Goal: Task Accomplishment & Management: Manage account settings

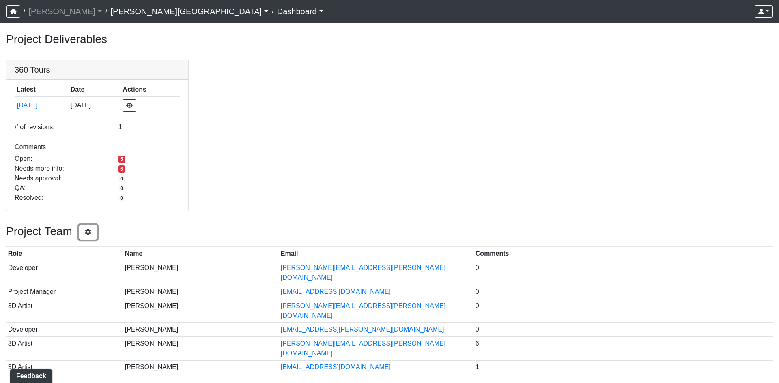
click at [97, 228] on button "button" at bounding box center [88, 232] width 19 height 15
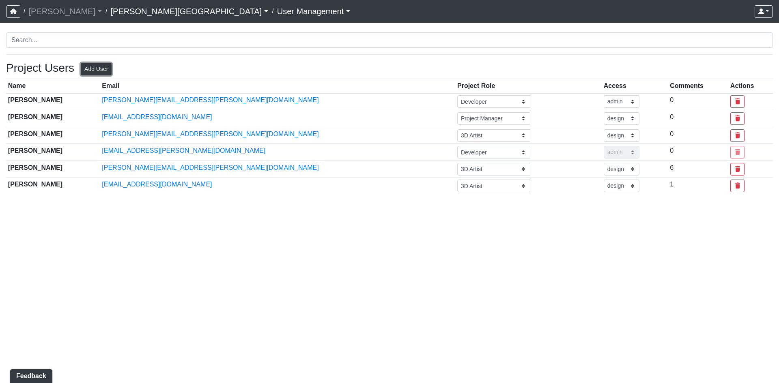
click at [96, 66] on button "Add User" at bounding box center [96, 69] width 31 height 13
select select "basic"
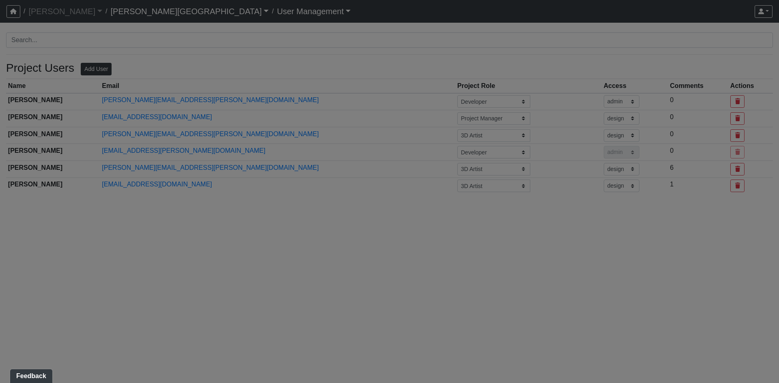
click at [96, 66] on div at bounding box center [389, 191] width 779 height 383
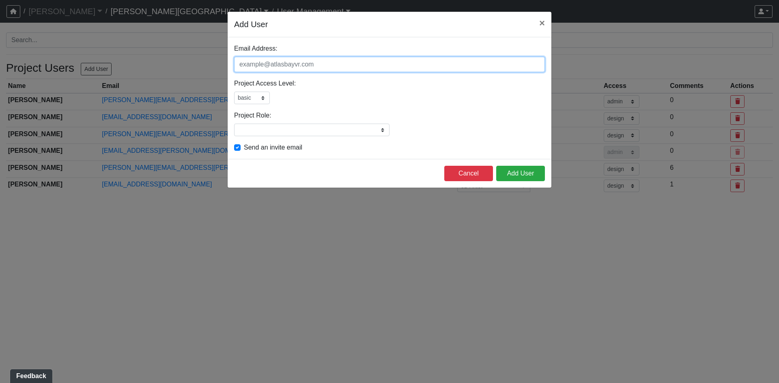
click at [269, 65] on input "Email Address:" at bounding box center [389, 64] width 311 height 15
click at [279, 68] on input "Email Address:" at bounding box center [389, 64] width 311 height 15
type input "[PERSON_NAME][EMAIL_ADDRESS][PERSON_NAME][DOMAIN_NAME]"
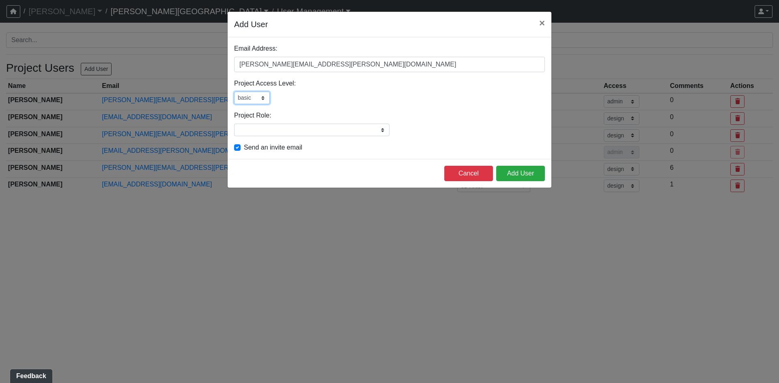
click at [261, 99] on select "admin design basic external public" at bounding box center [252, 98] width 36 height 13
select select "admin"
click at [234, 92] on select "admin design basic external public" at bounding box center [252, 98] width 36 height 13
click at [329, 105] on div "Email Address: [PERSON_NAME][EMAIL_ADDRESS][PERSON_NAME][DOMAIN_NAME] Please ad…" at bounding box center [390, 98] width 324 height 122
click at [376, 136] on div "Email Address: [PERSON_NAME][EMAIL_ADDRESS][PERSON_NAME][DOMAIN_NAME] Please ad…" at bounding box center [390, 98] width 324 height 122
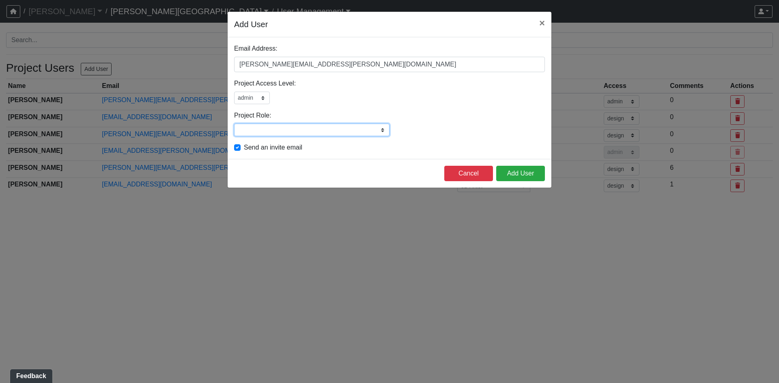
drag, startPoint x: 360, startPoint y: 132, endPoint x: 369, endPoint y: 131, distance: 8.9
click at [360, 132] on input "Project Role:" at bounding box center [311, 130] width 155 height 13
type input "Developer"
click at [524, 171] on button "Add User" at bounding box center [520, 173] width 49 height 15
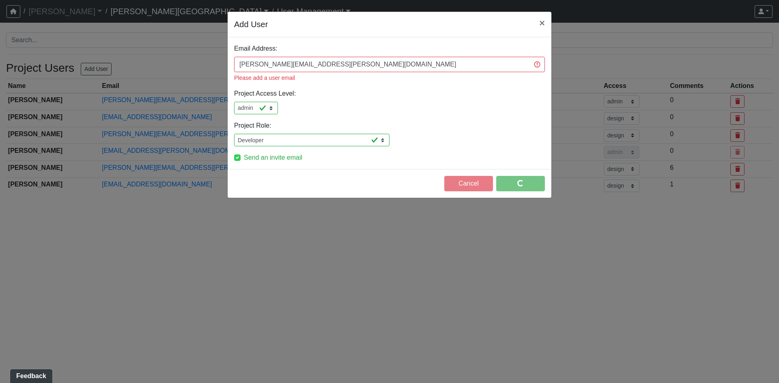
select select "design"
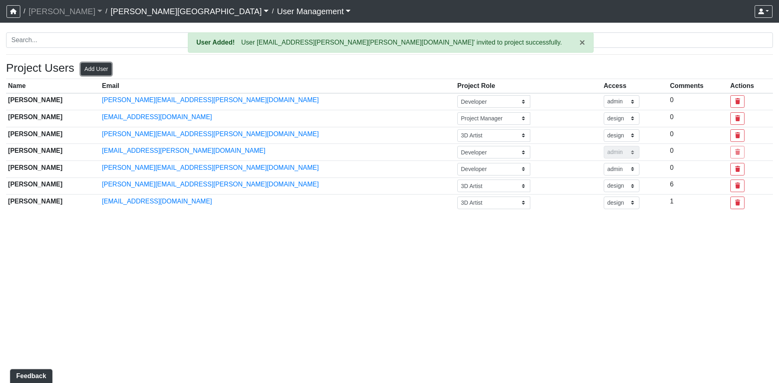
click at [108, 73] on button "Add User" at bounding box center [96, 69] width 31 height 13
select select "basic"
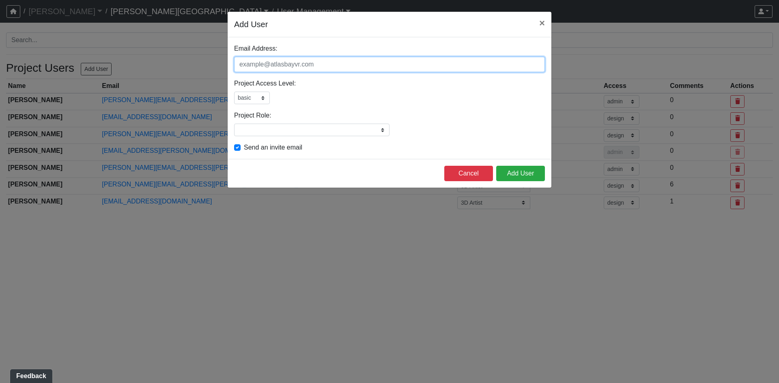
click at [288, 67] on input "Email Address:" at bounding box center [389, 64] width 311 height 15
type input "[PERSON_NAME][EMAIL_ADDRESS][PERSON_NAME][DOMAIN_NAME]"
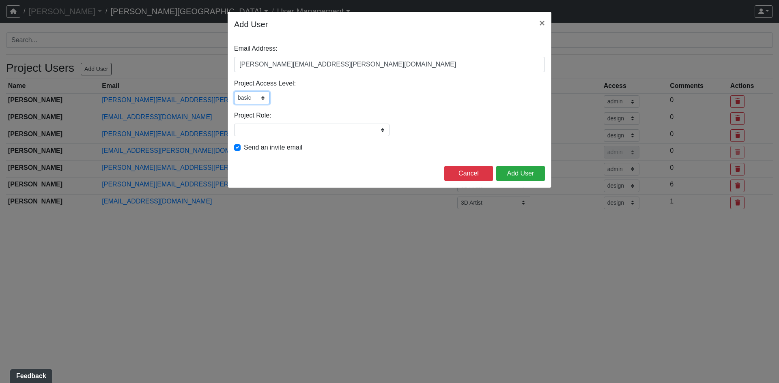
click at [261, 96] on select "admin design basic external public" at bounding box center [252, 98] width 36 height 13
select select "admin"
click at [234, 92] on select "admin design basic external public" at bounding box center [252, 98] width 36 height 13
click at [263, 133] on input "Project Role:" at bounding box center [311, 130] width 155 height 13
type input "Developer"
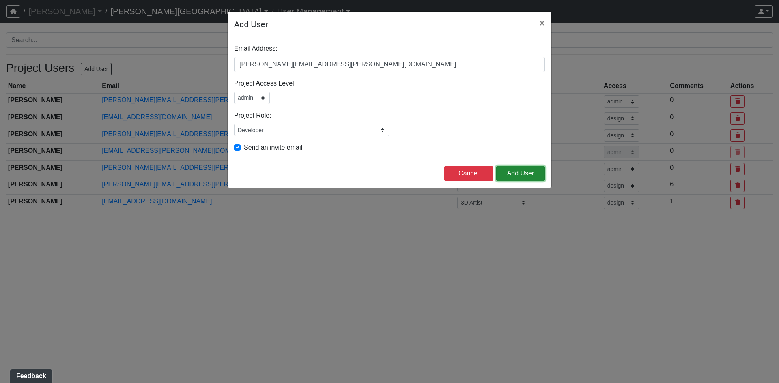
click at [529, 174] on button "Add User" at bounding box center [520, 173] width 49 height 15
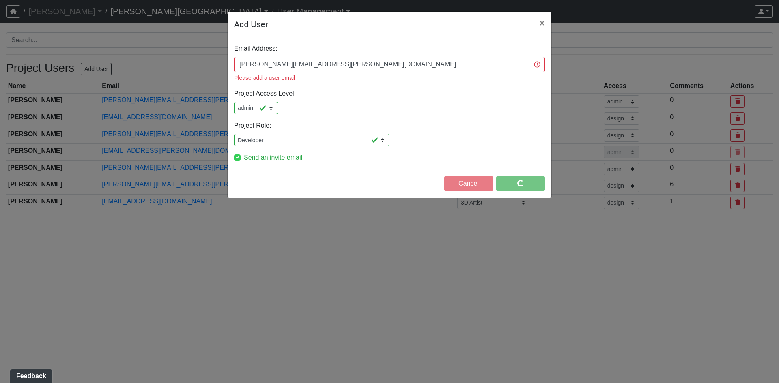
select select "design"
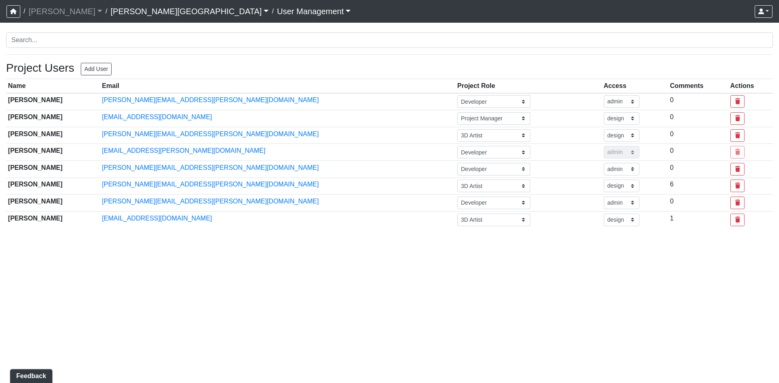
click at [260, 234] on html "/ [PERSON_NAME] Loading... / [PERSON_NAME][GEOGRAPHIC_DATA] Loading... / User M…" at bounding box center [389, 117] width 779 height 234
click at [99, 70] on button "Add User" at bounding box center [96, 69] width 31 height 13
select select "basic"
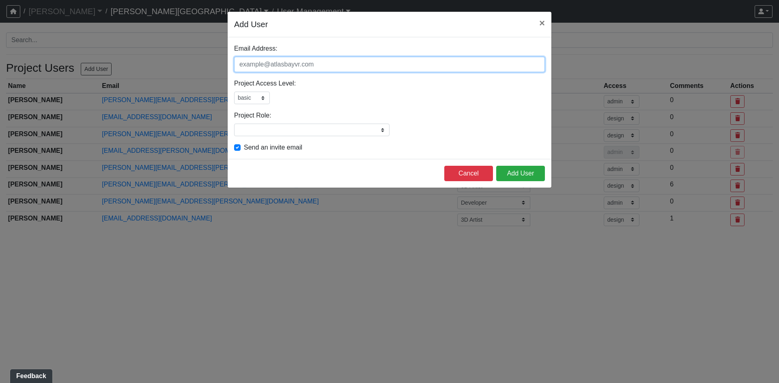
click at [286, 67] on input "Email Address:" at bounding box center [389, 64] width 311 height 15
type input "[EMAIL_ADDRESS][DOMAIN_NAME]"
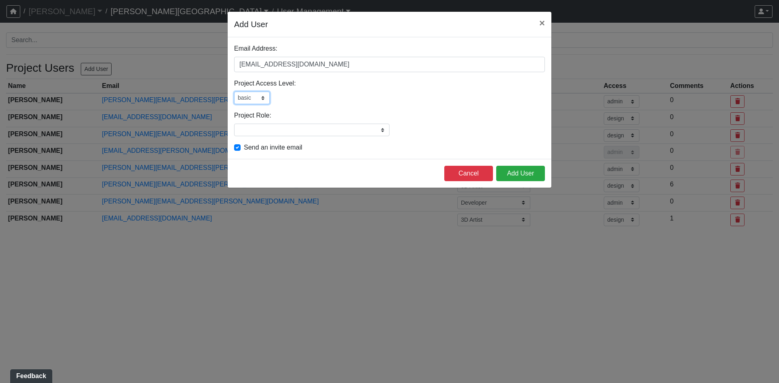
click at [263, 98] on select "admin design basic external public" at bounding box center [252, 98] width 36 height 13
select select "design"
click at [234, 92] on select "admin design basic external public" at bounding box center [252, 98] width 36 height 13
click at [269, 126] on input "Project Role:" at bounding box center [311, 130] width 155 height 13
type input "Interior Designer"
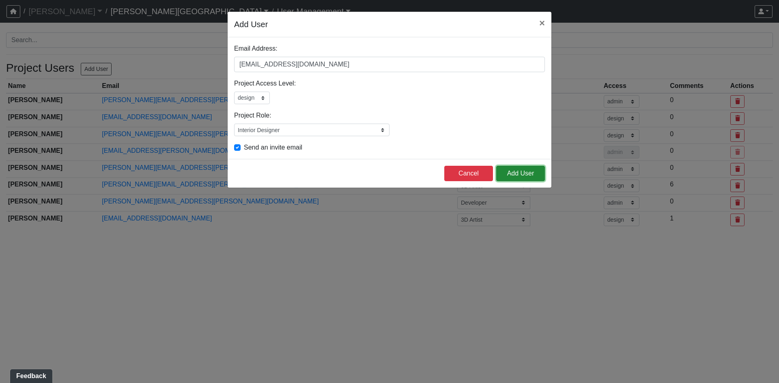
click at [526, 174] on button "Add User" at bounding box center [520, 173] width 49 height 15
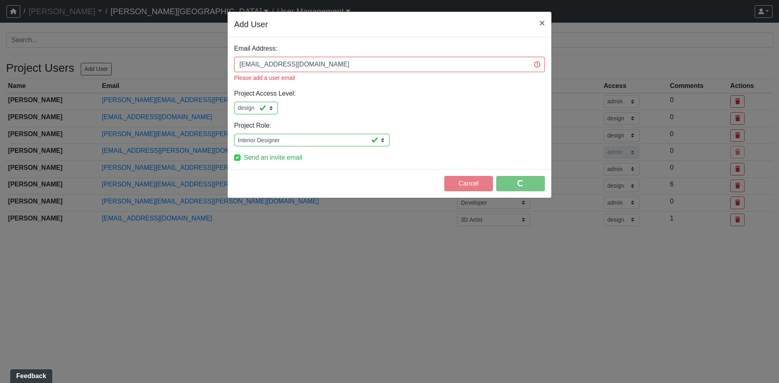
select select "design"
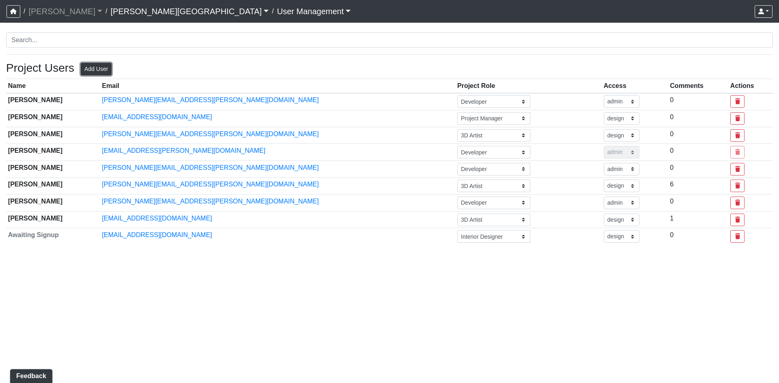
click at [95, 69] on button "Add User" at bounding box center [96, 69] width 31 height 13
select select "basic"
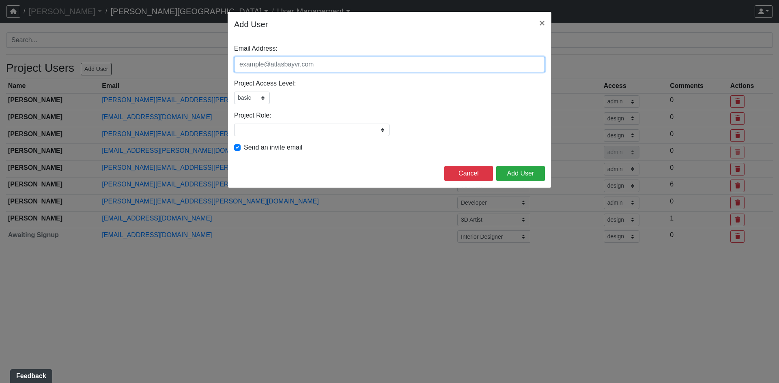
click at [269, 69] on input "Email Address:" at bounding box center [389, 64] width 311 height 15
click at [272, 66] on input "Email Address:" at bounding box center [389, 64] width 311 height 15
type input "[EMAIL_ADDRESS][DOMAIN_NAME]"
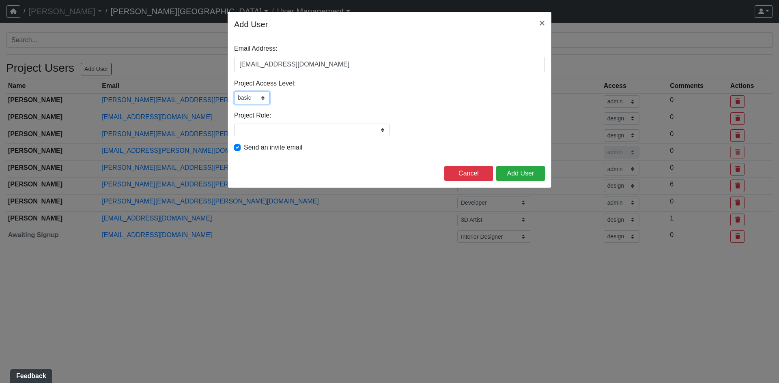
click at [258, 99] on select "admin design basic external public" at bounding box center [252, 98] width 36 height 13
select select "design"
click at [234, 92] on select "admin design basic external public" at bounding box center [252, 98] width 36 height 13
click at [260, 131] on input "Project Role:" at bounding box center [311, 130] width 155 height 13
type input "Interior Designer"
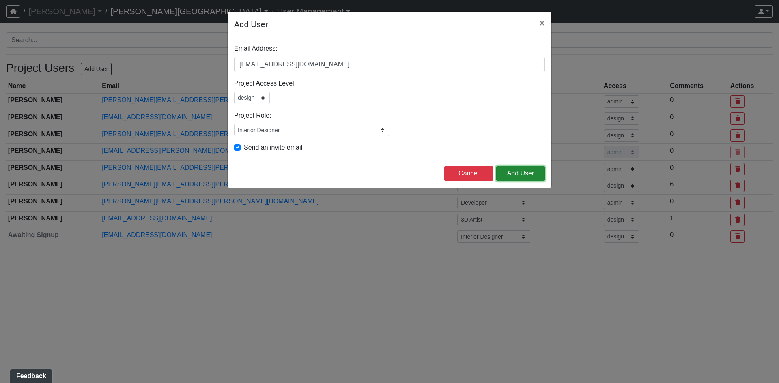
click at [526, 176] on button "Add User" at bounding box center [520, 173] width 49 height 15
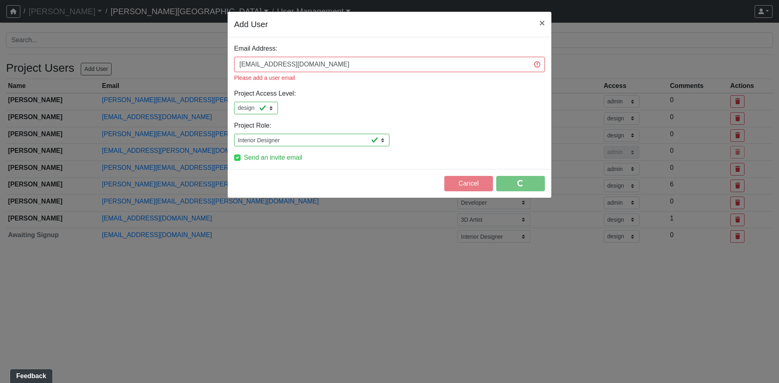
select select "design"
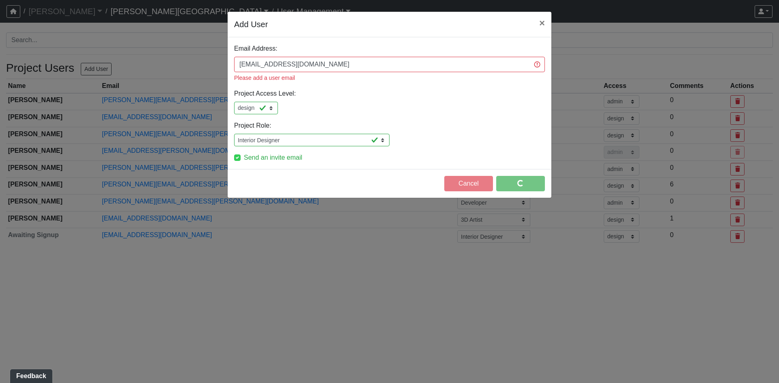
select select "design"
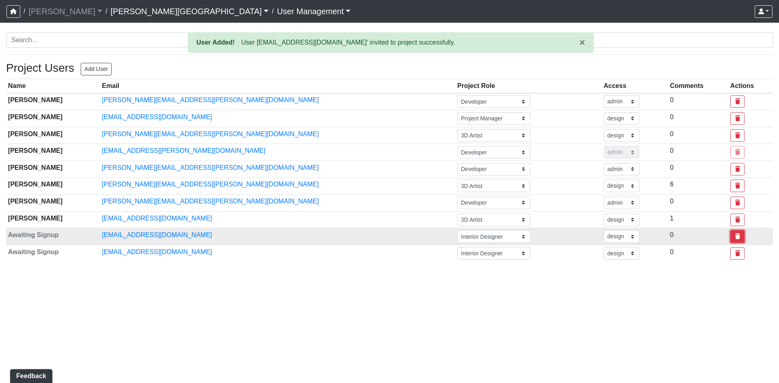
click at [734, 235] on icon "button" at bounding box center [737, 237] width 7 height 6
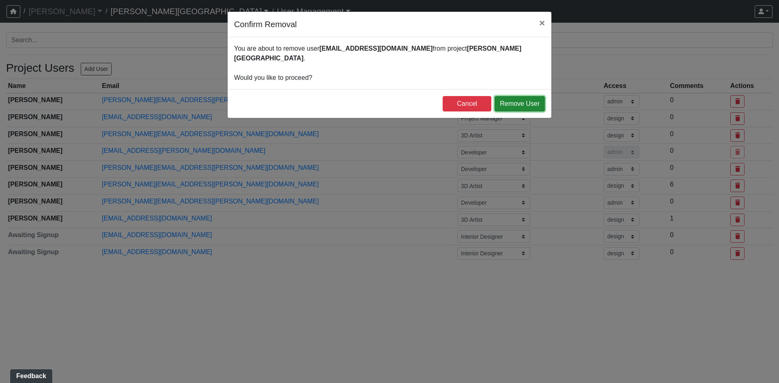
click at [520, 96] on button "Remove User" at bounding box center [519, 103] width 50 height 15
select select "design"
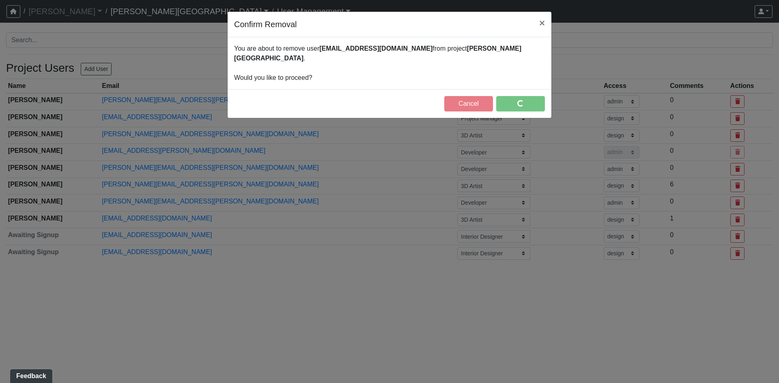
select select "design"
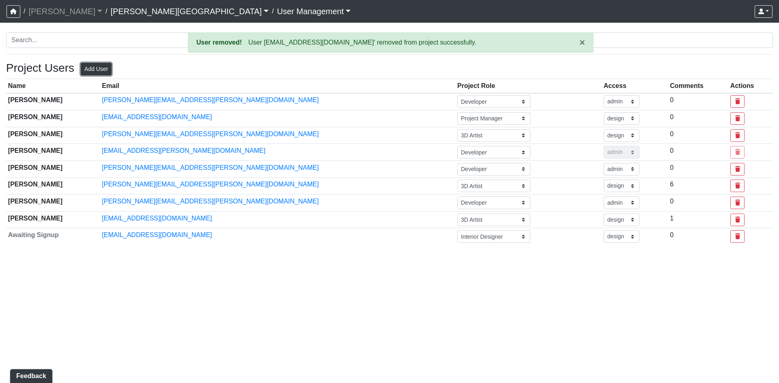
click at [110, 70] on button "Add User" at bounding box center [96, 69] width 31 height 13
select select "basic"
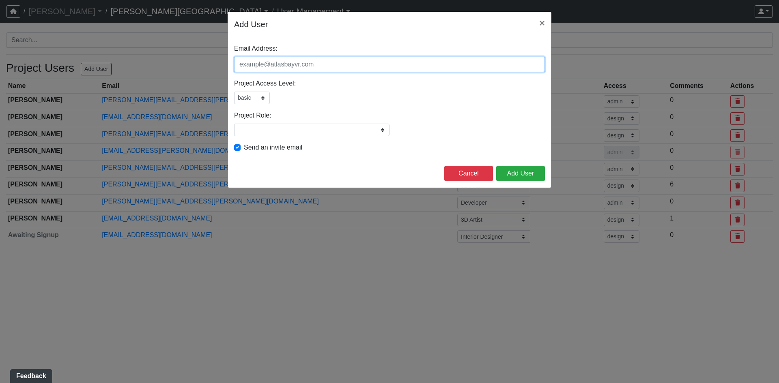
click at [276, 63] on input "Email Address:" at bounding box center [389, 64] width 311 height 15
type input "[EMAIL_ADDRESS][DOMAIN_NAME]"
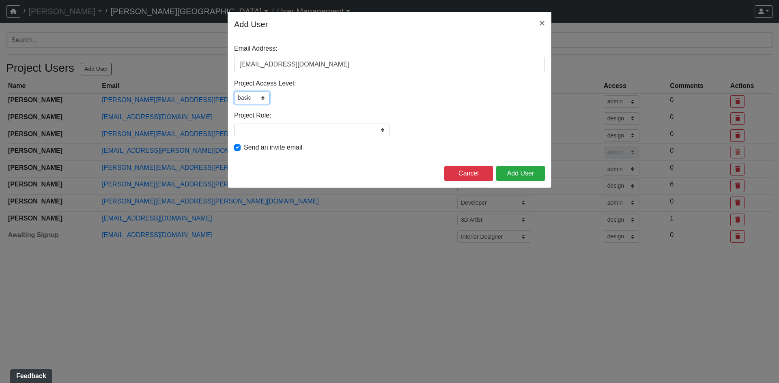
click at [259, 94] on select "admin design basic external public" at bounding box center [252, 98] width 36 height 13
select select "design"
click at [234, 92] on select "admin design basic external public" at bounding box center [252, 98] width 36 height 13
click at [255, 129] on input "Project Role:" at bounding box center [311, 130] width 155 height 13
type input "Interior Designer"
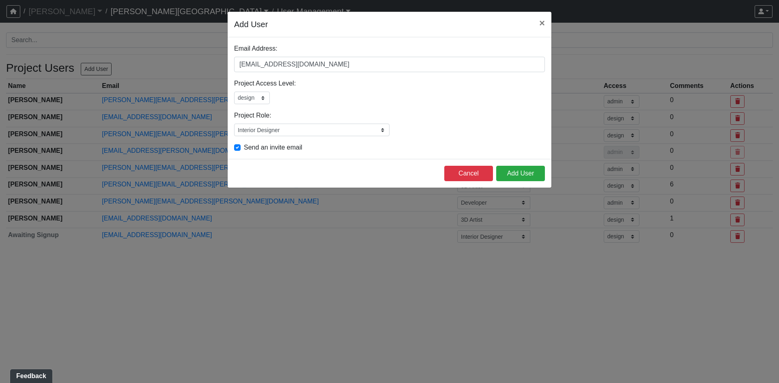
drag, startPoint x: 479, startPoint y: 130, endPoint x: 520, endPoint y: 166, distance: 54.3
click at [479, 130] on div "Interior Designer Please add or select a project role" at bounding box center [389, 130] width 311 height 13
click at [523, 174] on button "Add User" at bounding box center [520, 173] width 49 height 15
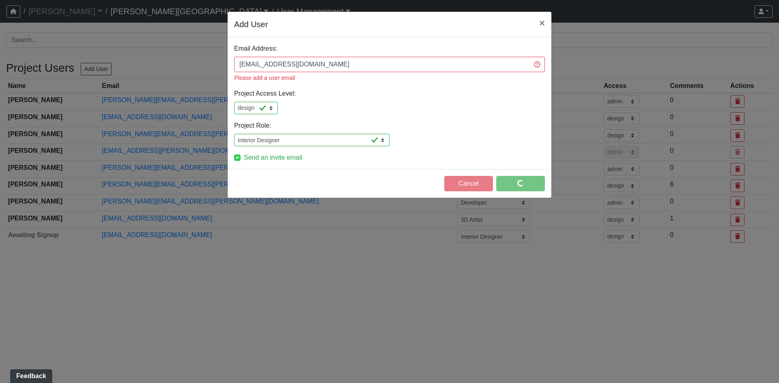
select select "design"
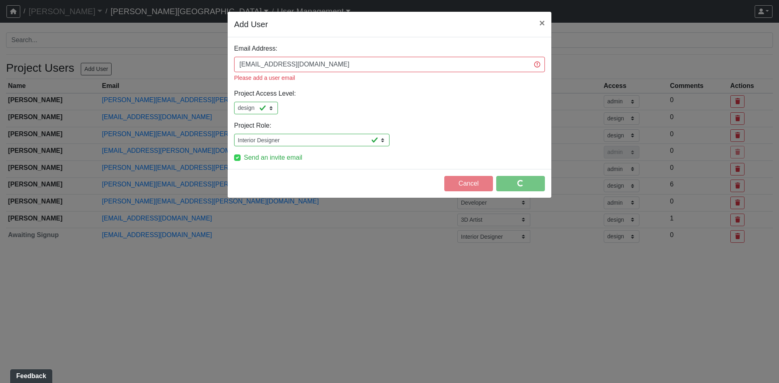
select select "design"
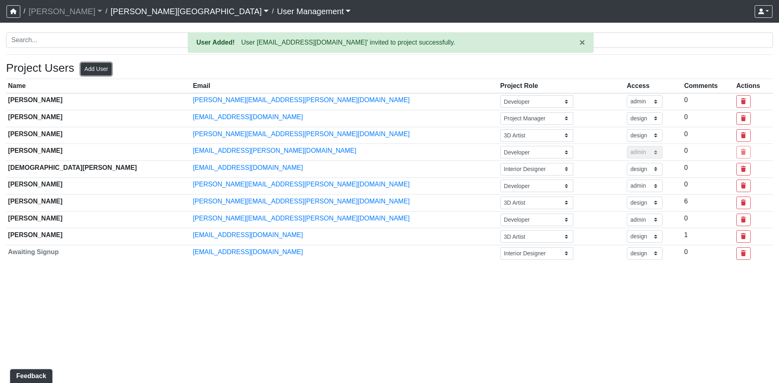
click at [99, 68] on button "Add User" at bounding box center [96, 69] width 31 height 13
select select "basic"
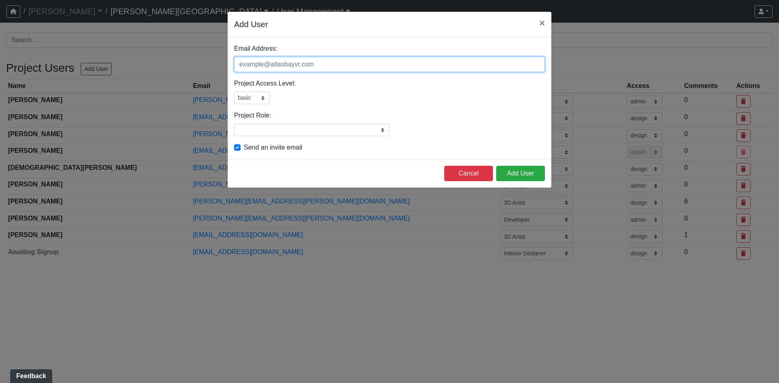
click at [325, 63] on input "Email Address:" at bounding box center [389, 64] width 311 height 15
type input "[EMAIL_ADDRESS][DOMAIN_NAME]"
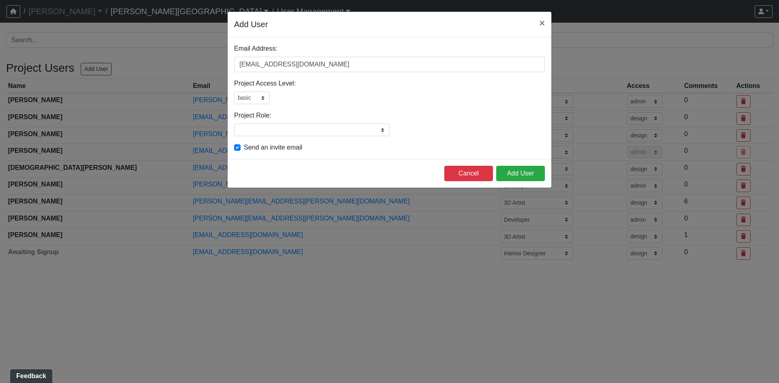
click at [245, 105] on div "Email Address: [EMAIL_ADDRESS][DOMAIN_NAME] Please add a user email Project Acc…" at bounding box center [390, 98] width 324 height 122
click at [247, 100] on select "admin design basic external public" at bounding box center [252, 98] width 36 height 13
select select "design"
click at [234, 92] on select "admin design basic external public" at bounding box center [252, 98] width 36 height 13
click at [261, 130] on input "Project Role:" at bounding box center [311, 130] width 155 height 13
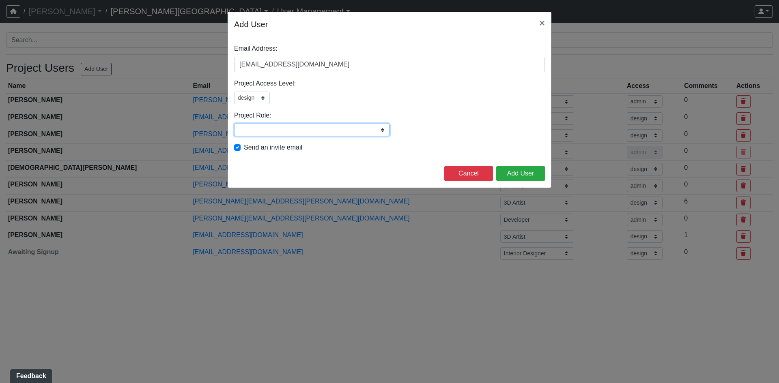
type input "Architect"
click at [534, 110] on div "Email Address: [EMAIL_ADDRESS][DOMAIN_NAME] Please add a user email Project Acc…" at bounding box center [390, 98] width 324 height 122
click at [523, 174] on button "Add User" at bounding box center [520, 173] width 49 height 15
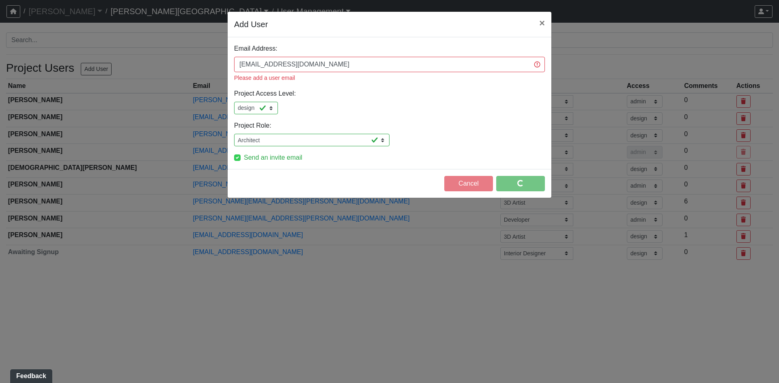
select select "design"
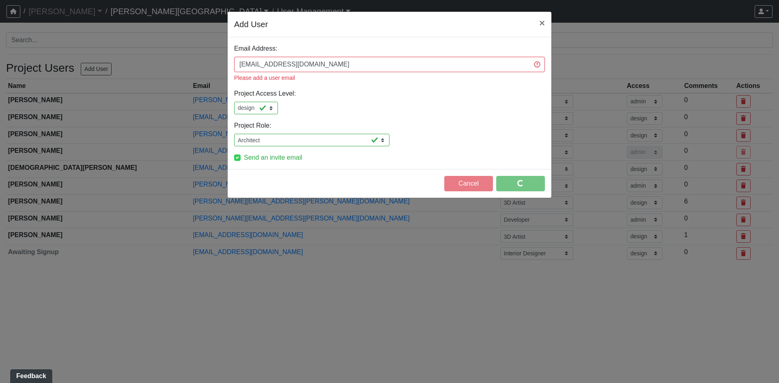
select select "design"
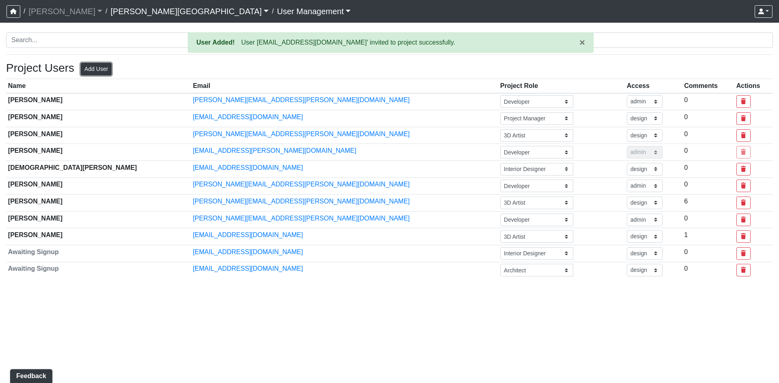
click at [101, 66] on button "Add User" at bounding box center [96, 69] width 31 height 13
select select "basic"
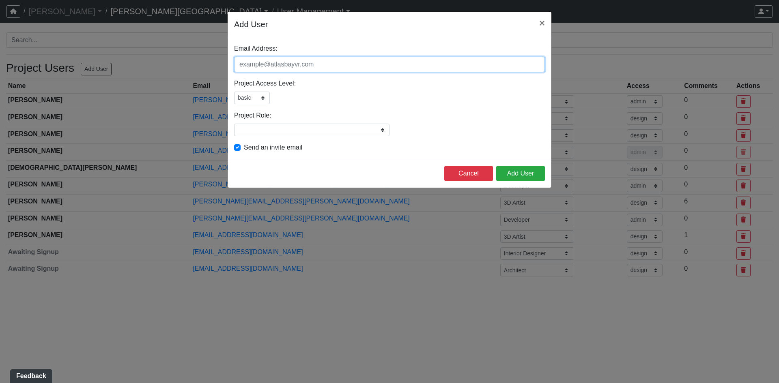
click at [262, 63] on input "Email Address:" at bounding box center [389, 64] width 311 height 15
type input "[EMAIL_ADDRESS][DOMAIN_NAME]"
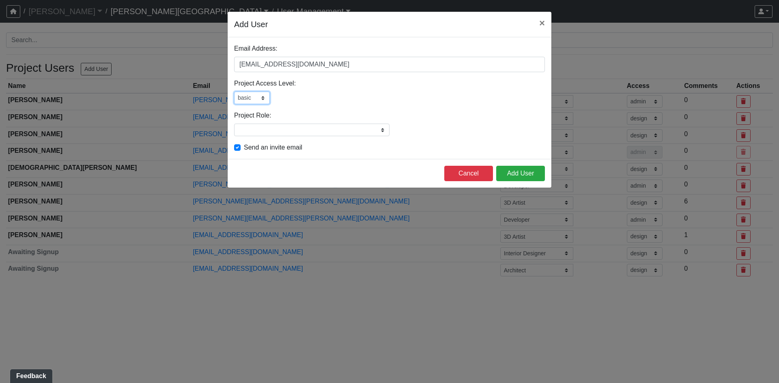
click at [248, 98] on select "admin design basic external public" at bounding box center [252, 98] width 36 height 13
select select "design"
click at [234, 92] on select "admin design basic external public" at bounding box center [252, 98] width 36 height 13
click at [260, 126] on input "Project Role:" at bounding box center [311, 130] width 155 height 13
type input "Architect"
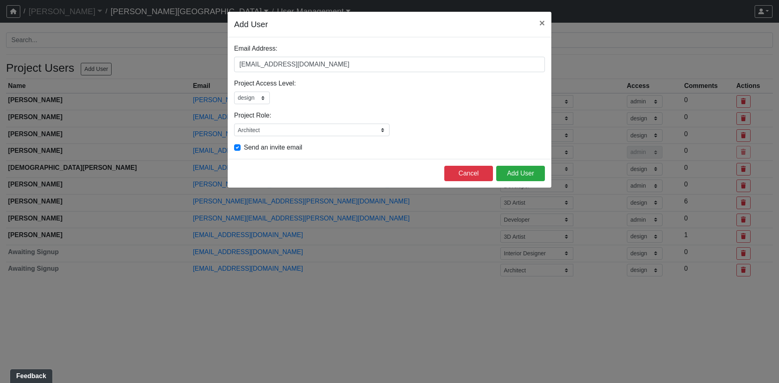
click at [434, 101] on div "admin design basic external public" at bounding box center [389, 98] width 311 height 13
click at [515, 173] on button "Add User" at bounding box center [520, 173] width 49 height 15
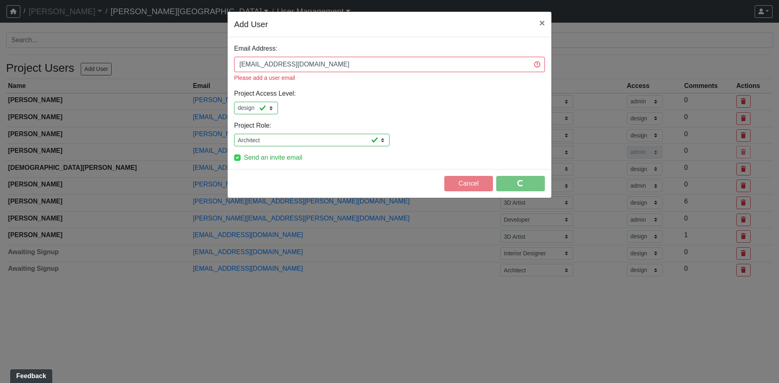
select select "design"
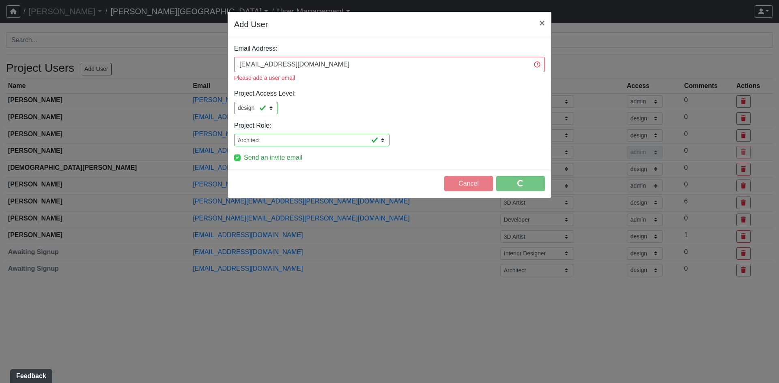
select select "design"
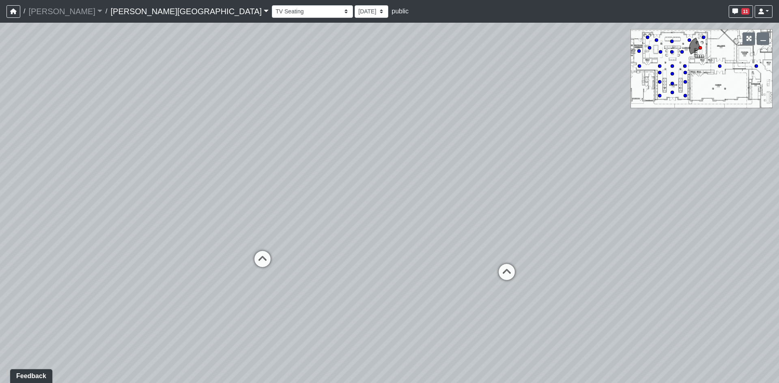
drag, startPoint x: 282, startPoint y: 226, endPoint x: 355, endPoint y: 226, distance: 72.6
click at [355, 226] on div "Loading... Pool Courtyard Entry 1 Loading... Window Seating 1 Loading... Foosba…" at bounding box center [389, 203] width 779 height 361
drag, startPoint x: 277, startPoint y: 211, endPoint x: 136, endPoint y: 209, distance: 140.8
click at [159, 206] on div "Loading... Pool Courtyard Entry 1 Loading... Window Seating 1 Loading... Foosba…" at bounding box center [389, 203] width 779 height 361
drag, startPoint x: 507, startPoint y: 178, endPoint x: 322, endPoint y: 174, distance: 185.4
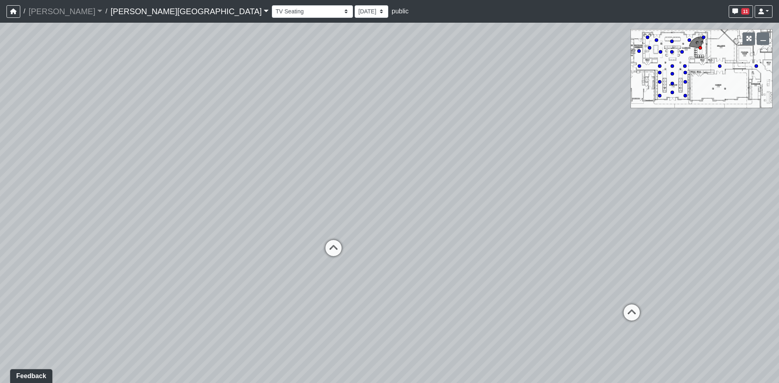
click at [322, 174] on div "Loading... Pool Courtyard Entry 1 Loading... Window Seating 1 Loading... Foosba…" at bounding box center [389, 203] width 779 height 361
drag, startPoint x: 294, startPoint y: 182, endPoint x: 519, endPoint y: 192, distance: 225.7
click at [539, 189] on div "Loading... Pool Courtyard Entry 1 Loading... Window Seating 1 Loading... Foosba…" at bounding box center [389, 203] width 779 height 361
drag, startPoint x: 472, startPoint y: 216, endPoint x: 576, endPoint y: 207, distance: 104.2
click at [573, 207] on div "Loading... Pool Courtyard Entry 1 Loading... Window Seating 1 Loading... Foosba…" at bounding box center [389, 203] width 779 height 361
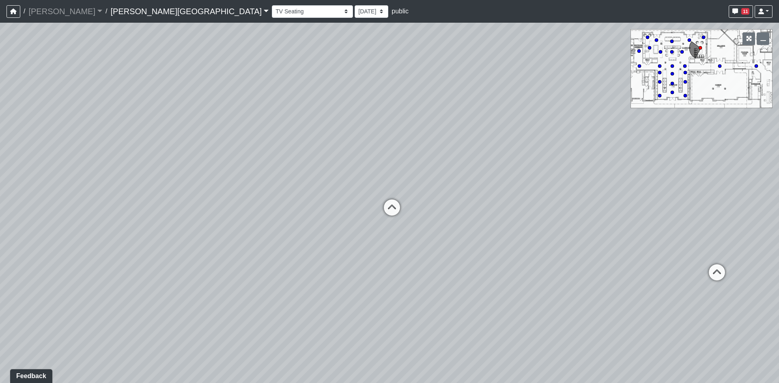
drag, startPoint x: 187, startPoint y: 214, endPoint x: 570, endPoint y: 167, distance: 386.6
click at [566, 168] on div "Loading... Pool Courtyard Entry 1 Loading... Window Seating 1 Loading... Foosba…" at bounding box center [389, 203] width 779 height 361
drag, startPoint x: 217, startPoint y: 148, endPoint x: 621, endPoint y: 155, distance: 404.4
click at [621, 155] on div "Loading... Pool Courtyard Entry 1 Loading... Window Seating 1 Loading... Foosba…" at bounding box center [389, 203] width 779 height 361
drag, startPoint x: 194, startPoint y: 178, endPoint x: 261, endPoint y: 254, distance: 100.9
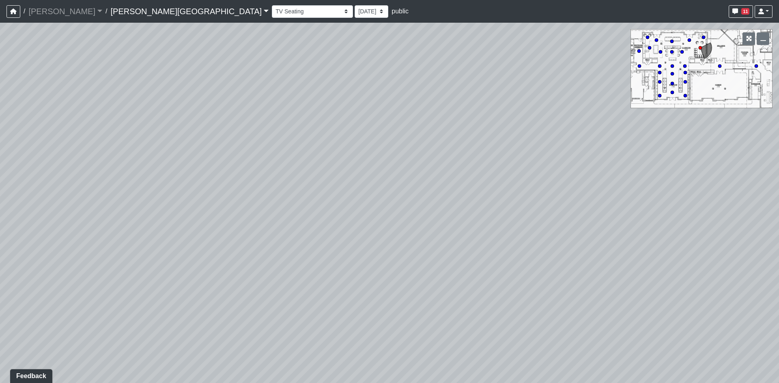
click at [261, 254] on div "Loading... Pool Courtyard Entry 1 Loading... Window Seating 1 Loading... Foosba…" at bounding box center [389, 203] width 779 height 361
drag, startPoint x: 458, startPoint y: 191, endPoint x: 158, endPoint y: 180, distance: 299.9
click at [178, 185] on div "Loading... Pool Courtyard Entry 1 Loading... Window Seating 1 Loading... Foosba…" at bounding box center [389, 203] width 779 height 361
drag, startPoint x: 417, startPoint y: 145, endPoint x: 173, endPoint y: 188, distance: 247.9
click at [147, 187] on div "Loading... Pool Courtyard Entry 1 Loading... Window Seating 1 Loading... Foosba…" at bounding box center [389, 203] width 779 height 361
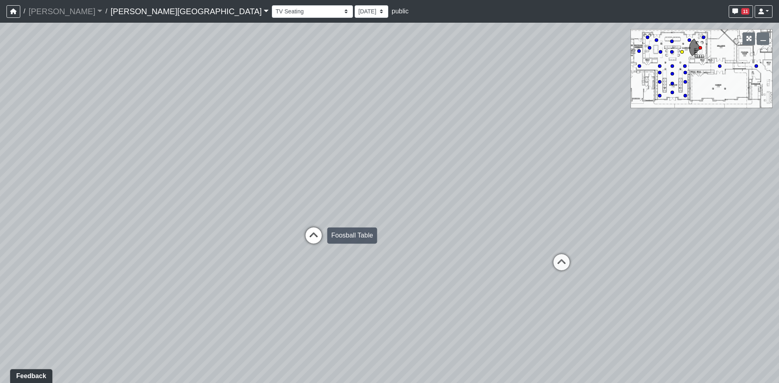
click at [315, 233] on icon at bounding box center [313, 240] width 24 height 24
click at [315, 233] on div "Loading... Pool Courtyard Entry 1 Loading... Window Seating 1 Loading... Foosba…" at bounding box center [389, 203] width 779 height 361
drag, startPoint x: 222, startPoint y: 259, endPoint x: 433, endPoint y: 236, distance: 212.2
click at [374, 243] on div "Loading... Pool Courtyard Entry 1 Loading... Window Seating 1 Loading... Foosba…" at bounding box center [389, 203] width 779 height 361
drag, startPoint x: 317, startPoint y: 194, endPoint x: 325, endPoint y: 236, distance: 42.6
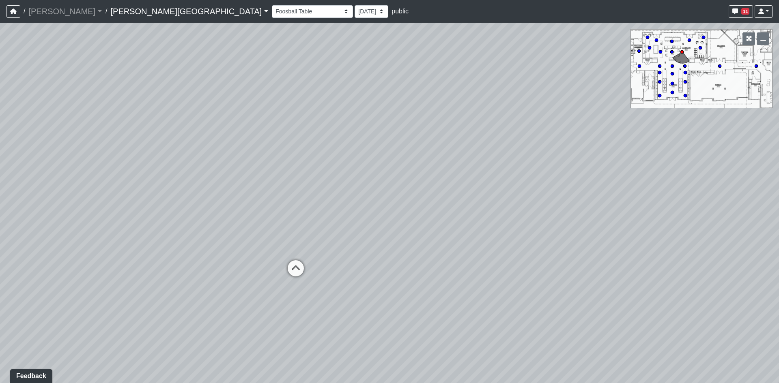
click at [322, 239] on div "Loading... Pool Courtyard Entry 1 Loading... Window Seating 1 Loading... Foosba…" at bounding box center [389, 203] width 779 height 361
drag, startPoint x: 449, startPoint y: 204, endPoint x: 87, endPoint y: 219, distance: 361.7
click at [181, 204] on div "Loading... Pool Courtyard Entry 1 Loading... Window Seating 1 Loading... Foosba…" at bounding box center [389, 203] width 779 height 361
click at [213, 177] on div "Loading... Pool Courtyard Entry 1 Loading... Window Seating 1 Loading... Foosba…" at bounding box center [389, 203] width 779 height 361
drag, startPoint x: 212, startPoint y: 176, endPoint x: 208, endPoint y: 174, distance: 4.2
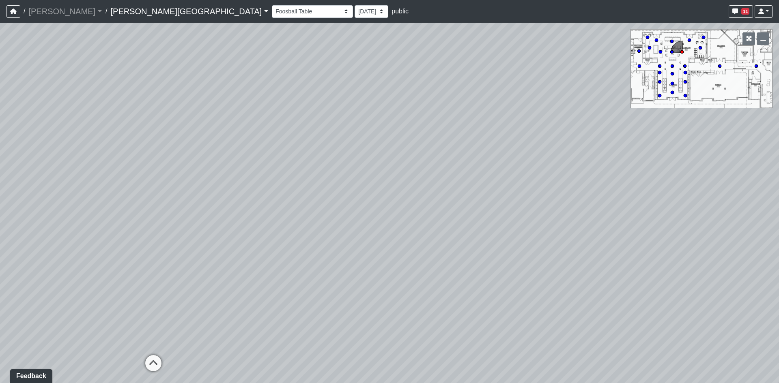
click at [209, 174] on div "Loading... Pool Courtyard Entry 1 Loading... Window Seating 1 Loading... Foosba…" at bounding box center [389, 203] width 779 height 361
drag, startPoint x: 165, startPoint y: 200, endPoint x: 369, endPoint y: 180, distance: 204.6
click at [368, 181] on div "Loading... Pool Courtyard Entry 1 Loading... Window Seating 1 Loading... Foosba…" at bounding box center [389, 203] width 779 height 361
drag, startPoint x: 466, startPoint y: 191, endPoint x: 275, endPoint y: 155, distance: 194.1
click at [236, 136] on div "Loading... Pool Courtyard Entry 1 Loading... Window Seating 1 Loading... Foosba…" at bounding box center [389, 203] width 779 height 361
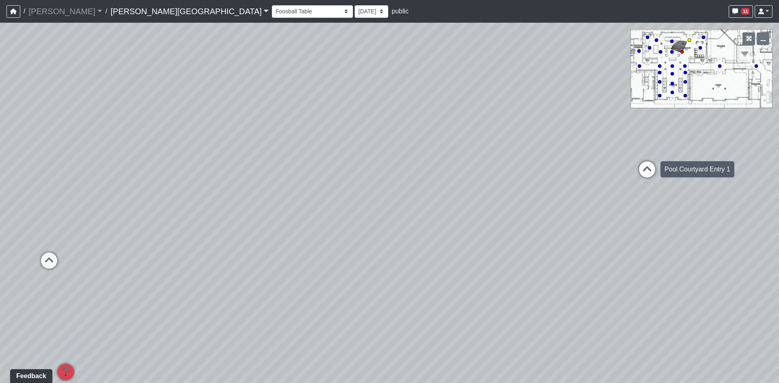
click at [646, 170] on icon at bounding box center [647, 173] width 24 height 24
drag, startPoint x: 336, startPoint y: 168, endPoint x: 498, endPoint y: 259, distance: 186.0
click at [497, 260] on div "Loading... Pool Courtyard Entry 1 Loading... Window Seating 1 Loading... Foosba…" at bounding box center [389, 203] width 779 height 361
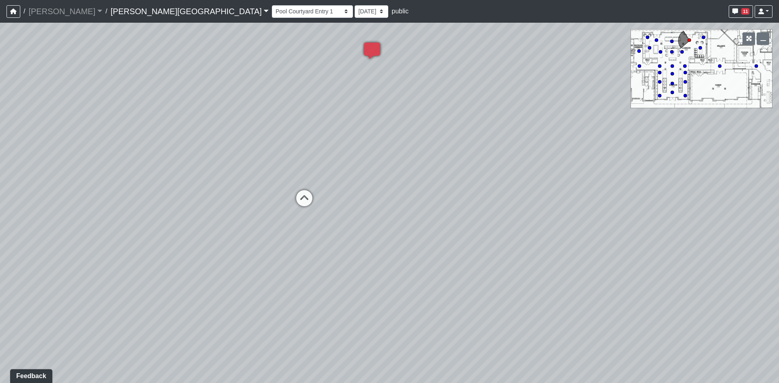
drag, startPoint x: 511, startPoint y: 187, endPoint x: 541, endPoint y: 182, distance: 30.5
click at [541, 182] on div "Loading... Pool Courtyard Entry 1 Loading... Window Seating 1 Loading... Foosba…" at bounding box center [389, 203] width 779 height 361
drag, startPoint x: 134, startPoint y: 105, endPoint x: 353, endPoint y: 214, distance: 244.3
click at [353, 214] on div "Loading... Pool Courtyard Entry 1 Loading... Window Seating 1 Loading... Foosba…" at bounding box center [389, 203] width 779 height 361
drag, startPoint x: 308, startPoint y: 231, endPoint x: 369, endPoint y: 227, distance: 61.0
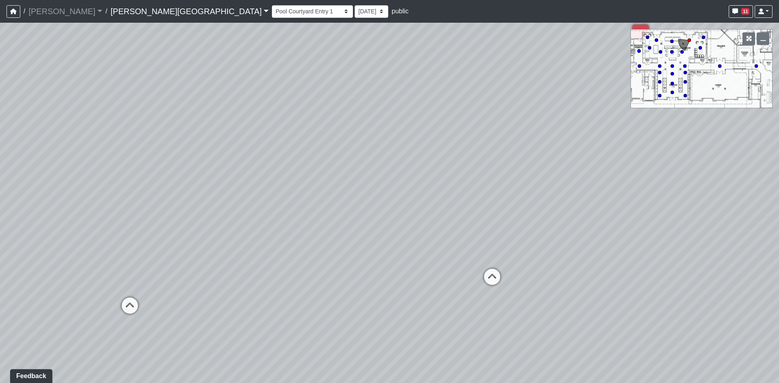
click at [369, 227] on div "Loading... Pool Courtyard Entry 1 Loading... Window Seating 1 Loading... Foosba…" at bounding box center [389, 203] width 779 height 361
drag, startPoint x: 287, startPoint y: 231, endPoint x: 491, endPoint y: 206, distance: 205.1
click at [491, 206] on div "Loading... Pool Courtyard Entry 1 Loading... Window Seating 1 Loading... Foosba…" at bounding box center [389, 203] width 779 height 361
click at [261, 185] on div "Loading... Pool Courtyard Entry 1 Loading... Window Seating 1 Loading... Foosba…" at bounding box center [389, 203] width 779 height 361
click at [672, 67] on circle at bounding box center [671, 65] width 3 height 3
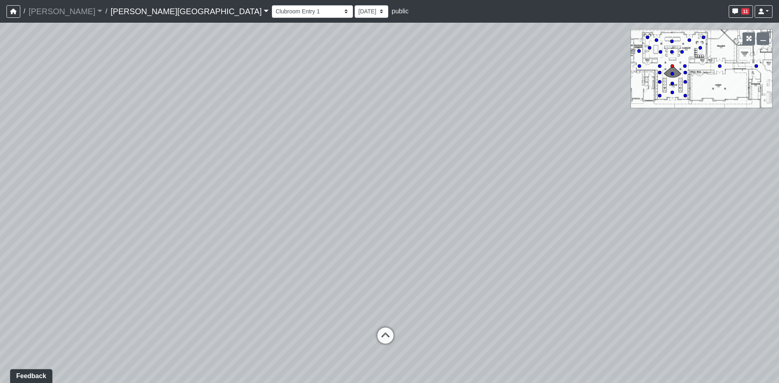
click at [505, 204] on div "Loading... Pool Courtyard Entry 1 Loading... Window Seating 1 Loading... Foosba…" at bounding box center [389, 203] width 779 height 361
drag, startPoint x: 172, startPoint y: 261, endPoint x: 403, endPoint y: 217, distance: 235.3
click at [403, 217] on div "Loading... Pool Courtyard Entry 1 Loading... Window Seating 1 Loading... Foosba…" at bounding box center [389, 203] width 779 height 361
click at [135, 286] on icon at bounding box center [137, 283] width 24 height 24
click at [113, 201] on icon at bounding box center [117, 204] width 24 height 24
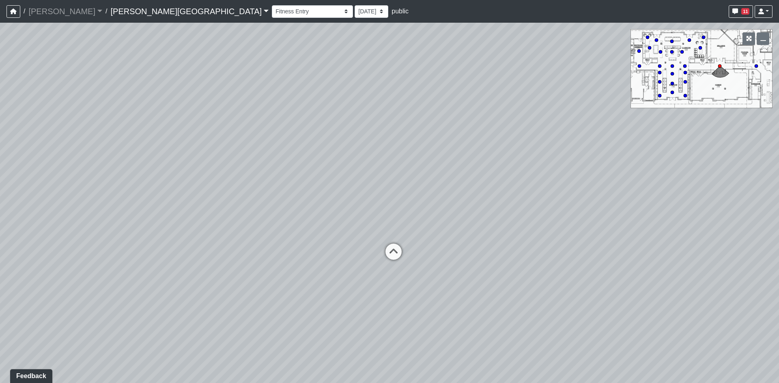
drag, startPoint x: 347, startPoint y: 249, endPoint x: 229, endPoint y: 264, distance: 119.0
click at [229, 264] on div "Loading... Pool Courtyard Entry 1 Loading... Window Seating 1 Loading... Foosba…" at bounding box center [389, 203] width 779 height 361
drag, startPoint x: 380, startPoint y: 256, endPoint x: 390, endPoint y: 254, distance: 10.1
click at [388, 254] on icon at bounding box center [389, 257] width 24 height 24
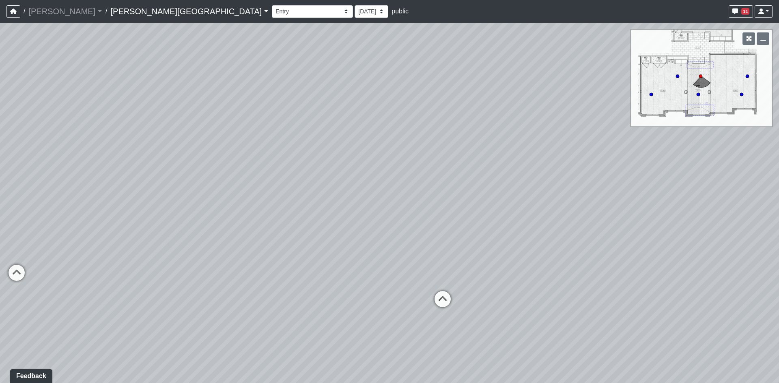
drag, startPoint x: 308, startPoint y: 247, endPoint x: 562, endPoint y: 279, distance: 256.3
click at [562, 279] on div "Loading... Pool Courtyard Entry 1 Loading... Window Seating 1 Loading... Foosba…" at bounding box center [389, 203] width 779 height 361
drag, startPoint x: 565, startPoint y: 275, endPoint x: 82, endPoint y: 222, distance: 486.4
click at [90, 225] on div "Loading... Pool Courtyard Entry 1 Loading... Window Seating 1 Loading... Foosba…" at bounding box center [389, 203] width 779 height 361
drag, startPoint x: 372, startPoint y: 189, endPoint x: 351, endPoint y: 271, distance: 84.6
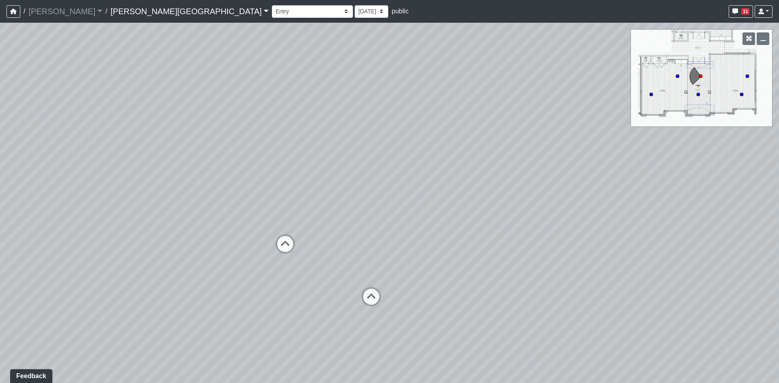
click at [364, 269] on div "Loading... Pool Courtyard Entry 1 Loading... Window Seating 1 Loading... Foosba…" at bounding box center [389, 203] width 779 height 361
drag, startPoint x: 216, startPoint y: 254, endPoint x: 577, endPoint y: 214, distance: 362.7
click at [574, 214] on div "Loading... Pool Courtyard Entry 1 Loading... Window Seating 1 Loading... Foosba…" at bounding box center [389, 203] width 779 height 361
drag, startPoint x: 209, startPoint y: 243, endPoint x: 664, endPoint y: 221, distance: 455.2
click at [651, 221] on div "Loading... Pool Courtyard Entry 1 Loading... Window Seating 1 Loading... Foosba…" at bounding box center [389, 203] width 779 height 361
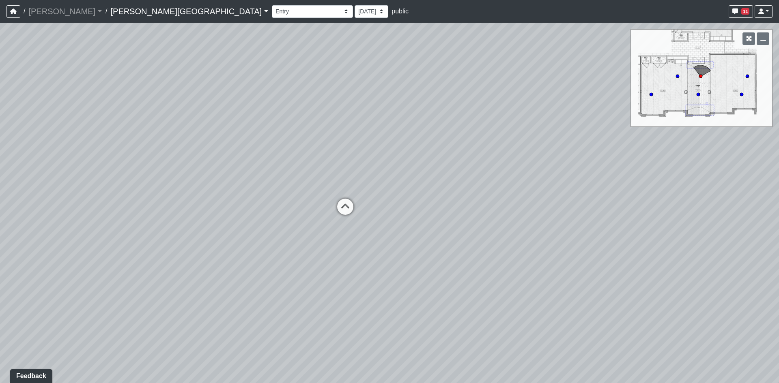
drag, startPoint x: 511, startPoint y: 239, endPoint x: 670, endPoint y: 239, distance: 159.8
click at [679, 237] on div "Loading... Pool Courtyard Entry 1 Loading... Window Seating 1 Loading... Foosba…" at bounding box center [389, 203] width 779 height 361
click at [352, 204] on icon at bounding box center [357, 209] width 24 height 24
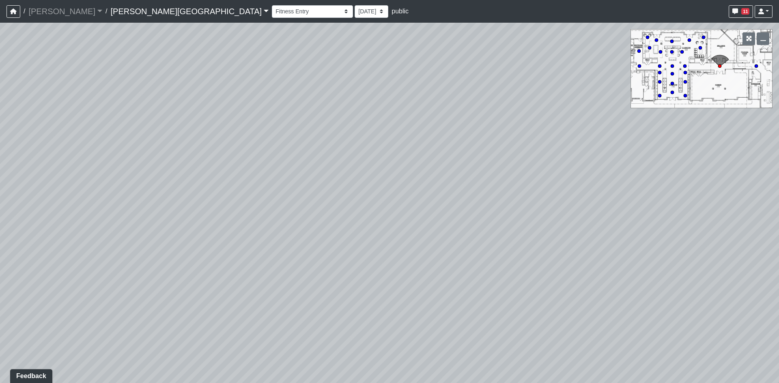
drag
click at [358, 318] on div "Loading... Pool Courtyard Entry 1 Loading... Window Seating 1 Loading... Foosba…" at bounding box center [389, 203] width 779 height 361
click at [676, 206] on div "Loading... Pool Courtyard Entry 1 Loading... Window Seating 1 Loading... Foosba…" at bounding box center [389, 203] width 779 height 361
click at [763, 255] on div "Loading... Pool Courtyard Entry 1 Loading... Window Seating 1 Loading... Foosba…" at bounding box center [389, 203] width 779 height 361
click at [646, 245] on div "Loading... Pool Courtyard Entry 1 Loading... Window Seating 1 Loading... Foosba…" at bounding box center [389, 203] width 779 height 361
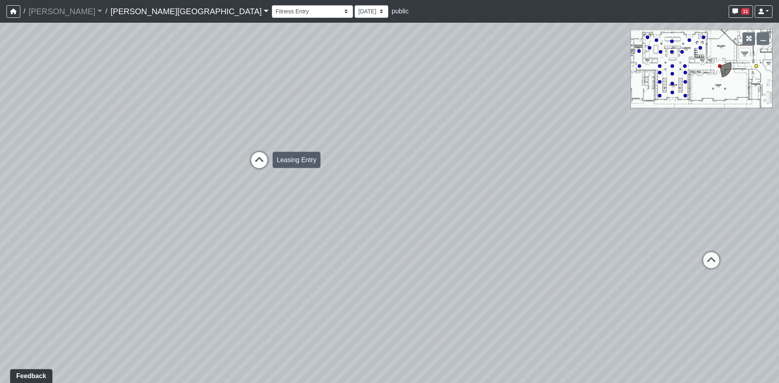
click at [261, 163] on icon at bounding box center [259, 164] width 24 height 24
click at [272, 11] on select "Banquette Foosball Table Pool Courtyard Entry 1 Pool Courtyard Entry 2 Pool Tab…" at bounding box center [312, 11] width 81 height 13
click at [272, 5] on select "Banquette Foosball Table Pool Courtyard Entry 1 Pool Courtyard Entry 2 Pool Tab…" at bounding box center [312, 11] width 81 height 13
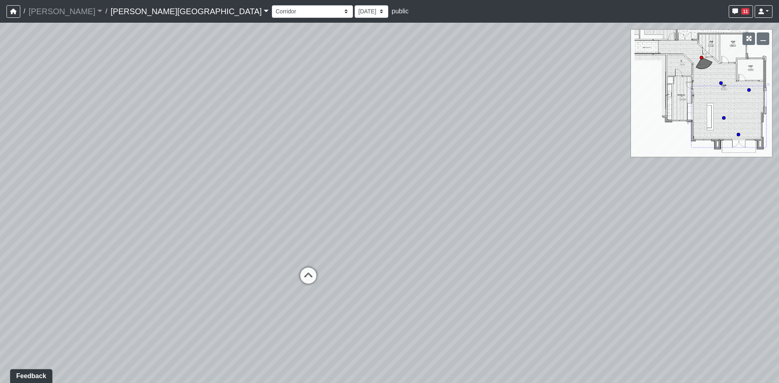
drag, startPoint x: 410, startPoint y: 189, endPoint x: 398, endPoint y: 135, distance: 54.5
click at [398, 135] on div "Loading... Pool Courtyard Entry 1 Loading... Window Seating 1 Loading... Foosba…" at bounding box center [389, 203] width 779 height 361
click at [301, 230] on icon at bounding box center [304, 233] width 24 height 24
drag, startPoint x: 431, startPoint y: 201, endPoint x: 129, endPoint y: 211, distance: 302.7
click at [155, 208] on div "Loading... Pool Courtyard Entry 1 Loading... Window Seating 1 Loading... Foosba…" at bounding box center [389, 203] width 779 height 361
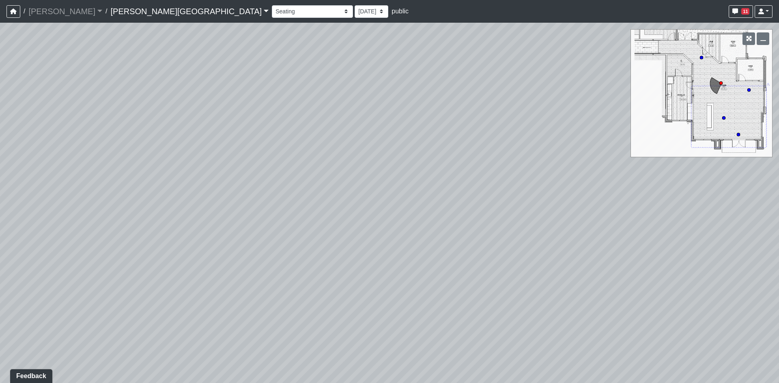
drag, startPoint x: 447, startPoint y: 186, endPoint x: 187, endPoint y: 197, distance: 259.4
click at [187, 197] on div "Loading... Pool Courtyard Entry 1 Loading... Window Seating 1 Loading... Foosba…" at bounding box center [389, 203] width 779 height 361
drag, startPoint x: 275, startPoint y: 163, endPoint x: 266, endPoint y: 196, distance: 34.0
click at [266, 196] on div "Loading... Pool Courtyard Entry 1 Loading... Window Seating 1 Loading... Foosba…" at bounding box center [389, 203] width 779 height 361
drag, startPoint x: 446, startPoint y: 196, endPoint x: 303, endPoint y: 167, distance: 146.5
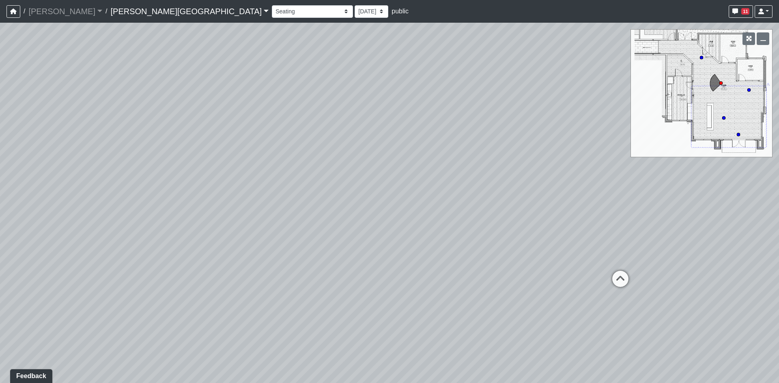
click at [303, 167] on div "Loading... Pool Courtyard Entry 1 Loading... Window Seating 1 Loading... Foosba…" at bounding box center [389, 203] width 779 height 361
drag, startPoint x: 145, startPoint y: 190, endPoint x: 301, endPoint y: 178, distance: 156.6
click at [301, 178] on div "Loading... Pool Courtyard Entry 1 Loading... Window Seating 1 Loading... Foosba…" at bounding box center [389, 203] width 779 height 361
drag, startPoint x: 131, startPoint y: 232, endPoint x: 303, endPoint y: 228, distance: 172.0
click at [303, 228] on div "Loading... Pool Courtyard Entry 1 Loading... Window Seating 1 Loading... Foosba…" at bounding box center [389, 203] width 779 height 361
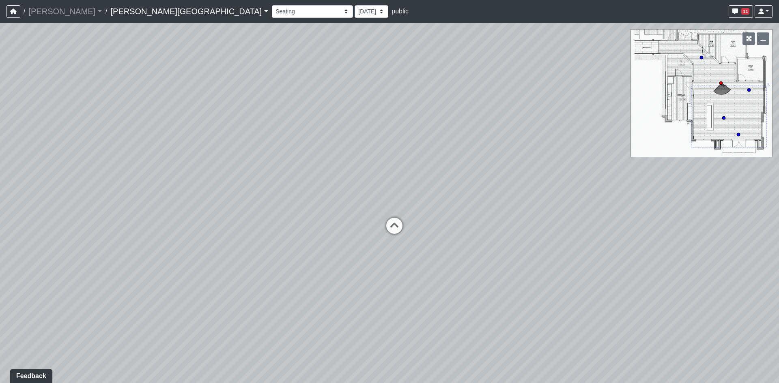
drag, startPoint x: 111, startPoint y: 234, endPoint x: 500, endPoint y: 235, distance: 389.0
click at [501, 235] on div "Loading... Pool Courtyard Entry 1 Loading... Window Seating 1 Loading... Foosba…" at bounding box center [389, 203] width 779 height 361
drag, startPoint x: 152, startPoint y: 232, endPoint x: 488, endPoint y: 178, distance: 340.4
click at [488, 178] on div "Loading... Pool Courtyard Entry 1 Loading... Window Seating 1 Loading... Foosba…" at bounding box center [389, 203] width 779 height 361
drag, startPoint x: 324, startPoint y: 198, endPoint x: 329, endPoint y: 212, distance: 14.4
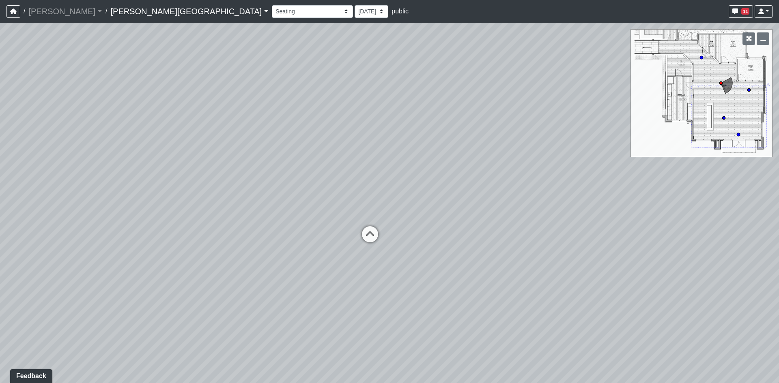
click at [329, 212] on div "Loading... Pool Courtyard Entry 1 Loading... Window Seating 1 Loading... Foosba…" at bounding box center [389, 203] width 779 height 361
drag, startPoint x: 291, startPoint y: 216, endPoint x: 677, endPoint y: 181, distance: 387.3
click at [693, 185] on div "Loading... Pool Courtyard Entry 1 Loading... Window Seating 1 Loading... Foosba…" at bounding box center [389, 203] width 779 height 361
drag, startPoint x: 299, startPoint y: 175, endPoint x: 303, endPoint y: 245, distance: 69.9
click at [337, 251] on div "Loading... Pool Courtyard Entry 1 Loading... Window Seating 1 Loading... Foosba…" at bounding box center [389, 203] width 779 height 361
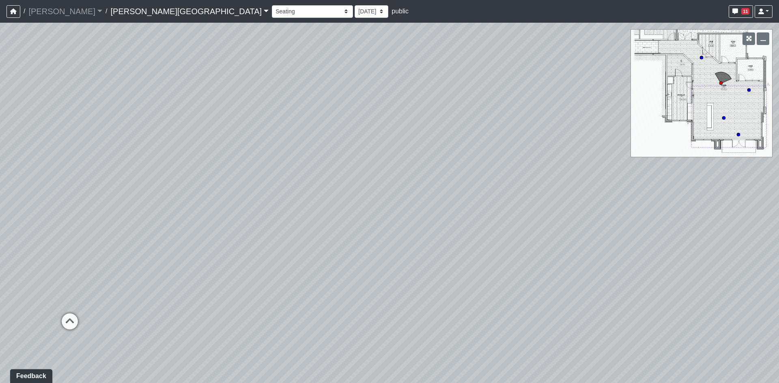
drag, startPoint x: 355, startPoint y: 234, endPoint x: 685, endPoint y: 194, distance: 332.6
click at [685, 194] on div "Loading... Pool Courtyard Entry 1 Loading... Window Seating 1 Loading... Foosba…" at bounding box center [389, 203] width 779 height 361
click at [272, 10] on select "Banquette Foosball Table Pool Courtyard Entry 1 Pool Courtyard Entry 2 Pool Tab…" at bounding box center [312, 11] width 81 height 13
click at [739, 14] on button "11" at bounding box center [740, 11] width 24 height 13
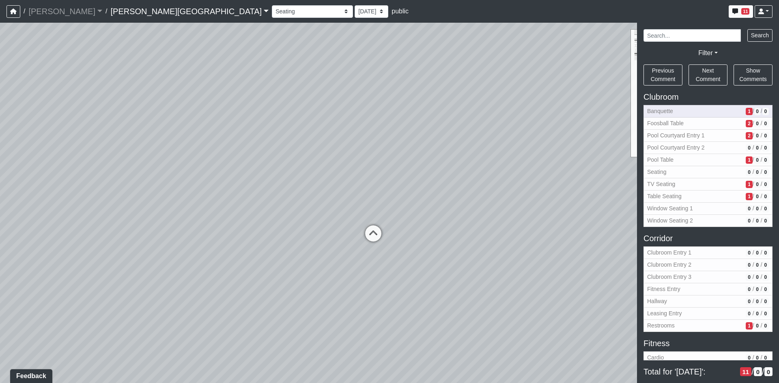
click at [746, 112] on span "1" at bounding box center [749, 111] width 6 height 7
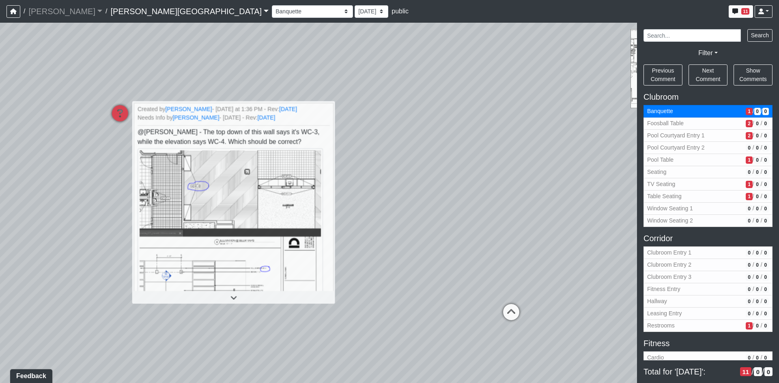
drag, startPoint x: 563, startPoint y: 129, endPoint x: 458, endPoint y: 141, distance: 105.4
click at [458, 141] on div "Loading... Pool Courtyard Entry 1 Loading... Window Seating 1 Loading... Foosba…" at bounding box center [389, 203] width 779 height 361
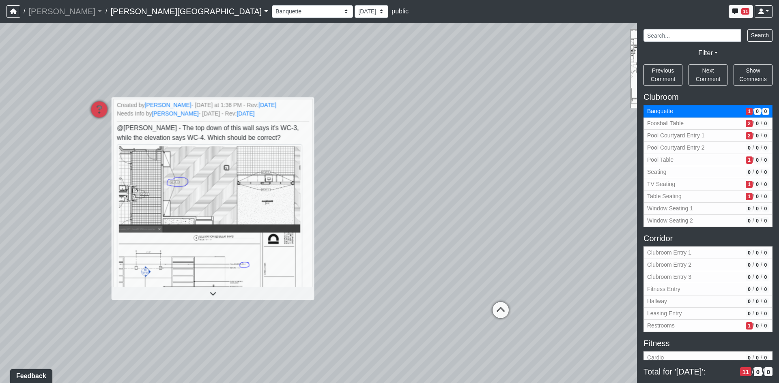
click at [393, 130] on div "Loading... Pool Courtyard Entry 1 Loading... Window Seating 1 Loading... Foosba…" at bounding box center [389, 203] width 779 height 361
click at [54, 101] on div "Loading... Pool Courtyard Entry 1 Loading... Window Seating 1 Loading... Foosba…" at bounding box center [389, 203] width 779 height 361
drag, startPoint x: 198, startPoint y: 12, endPoint x: 202, endPoint y: 11, distance: 4.1
click at [272, 12] on select "Banquette Foosball Table Pool Courtyard Entry 1 Pool Courtyard Entry 2 Pool Tab…" at bounding box center [312, 11] width 81 height 13
click at [272, 5] on select "Banquette Foosball Table Pool Courtyard Entry 1 Pool Courtyard Entry 2 Pool Tab…" at bounding box center [312, 11] width 81 height 13
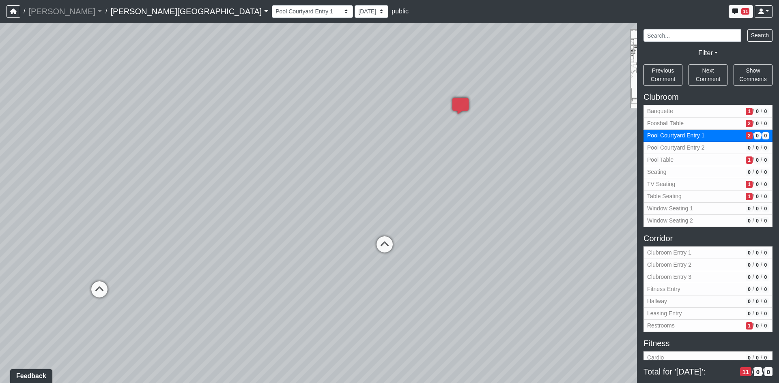
drag, startPoint x: 522, startPoint y: 240, endPoint x: 116, endPoint y: 201, distance: 407.5
click at [129, 203] on div "Loading... Pool Courtyard Entry 1 Loading... Window Seating 1 Loading... Foosba…" at bounding box center [389, 203] width 779 height 361
click at [510, 129] on icon at bounding box center [510, 133] width 24 height 24
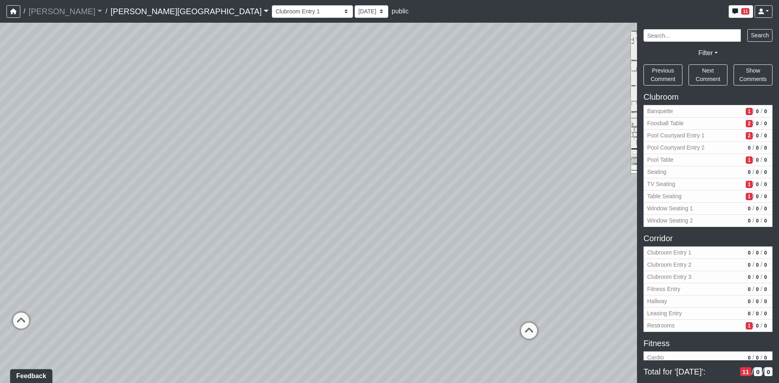
drag, startPoint x: 285, startPoint y: 147, endPoint x: 311, endPoint y: 208, distance: 65.8
click at [311, 208] on div "Loading... Pool Courtyard Entry 1 Loading... Window Seating 1 Loading... Foosba…" at bounding box center [389, 203] width 779 height 361
drag, startPoint x: 406, startPoint y: 179, endPoint x: 156, endPoint y: 158, distance: 251.2
click at [170, 159] on div "Loading... Pool Courtyard Entry 1 Loading... Window Seating 1 Loading... Foosba…" at bounding box center [389, 203] width 779 height 361
drag, startPoint x: 156, startPoint y: 158, endPoint x: 142, endPoint y: 155, distance: 14.5
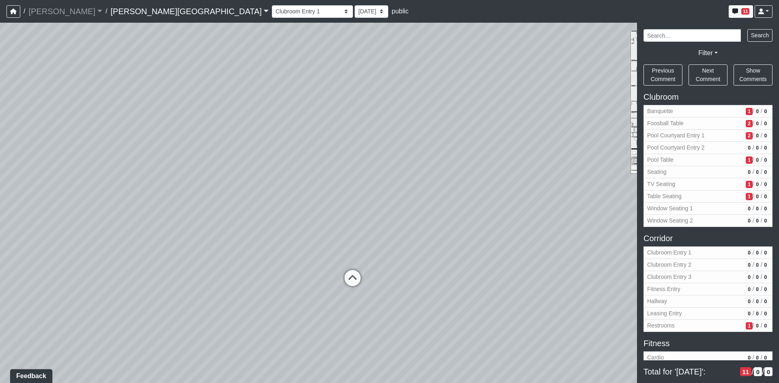
click at [146, 156] on div "Loading... Pool Courtyard Entry 1 Loading... Window Seating 1 Loading... Foosba…" at bounding box center [389, 203] width 779 height 361
drag, startPoint x: 285, startPoint y: 108, endPoint x: 37, endPoint y: 187, distance: 260.3
click at [37, 186] on div "Loading... Pool Courtyard Entry 1 Loading... Window Seating 1 Loading... Foosba…" at bounding box center [389, 203] width 779 height 361
drag, startPoint x: 428, startPoint y: 185, endPoint x: 324, endPoint y: 178, distance: 104.8
click at [324, 178] on div "Loading... Pool Courtyard Entry 1 Loading... Window Seating 1 Loading... Foosba…" at bounding box center [389, 203] width 779 height 361
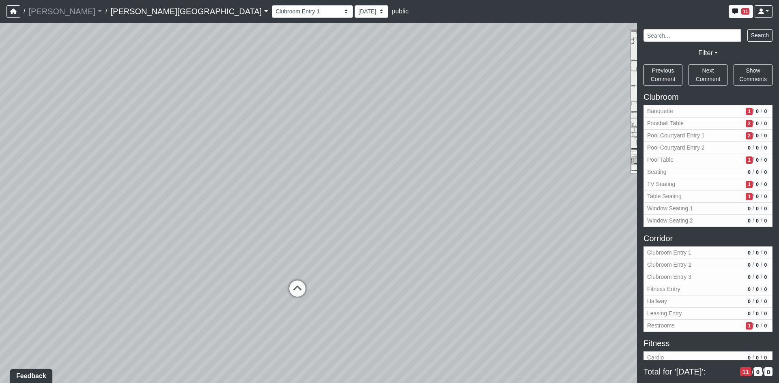
click at [324, 178] on div "Loading... Pool Courtyard Entry 1 Loading... Window Seating 1 Loading... Foosba…" at bounding box center [389, 203] width 779 height 361
drag, startPoint x: 206, startPoint y: 208, endPoint x: 484, endPoint y: 180, distance: 279.7
click at [484, 180] on div "Loading... Pool Courtyard Entry 1 Loading... Window Seating 1 Loading... Foosba…" at bounding box center [389, 203] width 779 height 361
drag, startPoint x: 210, startPoint y: 206, endPoint x: 495, endPoint y: 191, distance: 285.5
click at [495, 191] on div "Loading... Pool Courtyard Entry 1 Loading... Window Seating 1 Loading... Foosba…" at bounding box center [389, 203] width 779 height 361
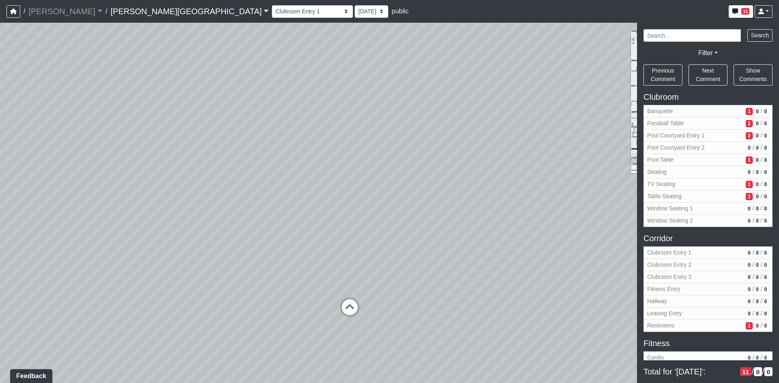
click at [333, 297] on div "Loading... Pool Courtyard Entry 1 Loading... Window Seating 1 Loading... Foosba…" at bounding box center [389, 203] width 779 height 361
click at [346, 304] on icon at bounding box center [349, 311] width 24 height 24
select select "mATWw6DPcRmhBwDEndrvMP"
drag, startPoint x: 264, startPoint y: 213, endPoint x: 93, endPoint y: 251, distance: 175.5
click at [123, 241] on div "Loading... Pool Courtyard Entry 1 Loading... Window Seating 1 Loading... Foosba…" at bounding box center [389, 203] width 779 height 361
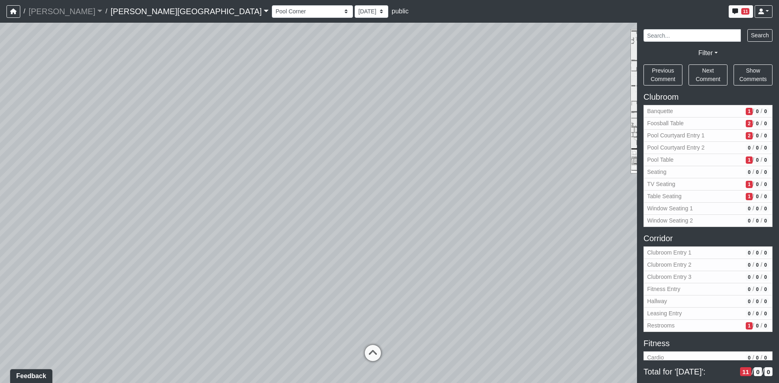
drag, startPoint x: 448, startPoint y: 186, endPoint x: 144, endPoint y: 249, distance: 310.8
click at [155, 249] on div "Loading... Pool Courtyard Entry 1 Loading... Window Seating 1 Loading... Foosba…" at bounding box center [389, 203] width 779 height 361
click at [146, 249] on div "Loading... Pool Courtyard Entry 1 Loading... Window Seating 1 Loading... Foosba…" at bounding box center [389, 203] width 779 height 361
drag, startPoint x: 481, startPoint y: 149, endPoint x: 299, endPoint y: 130, distance: 183.6
click at [343, 126] on div "Loading... Pool Courtyard Entry 1 Loading... Window Seating 1 Loading... Foosba…" at bounding box center [389, 203] width 779 height 361
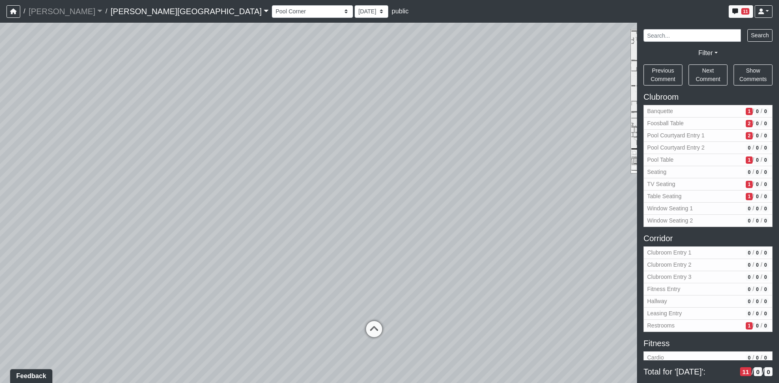
drag, startPoint x: 525, startPoint y: 150, endPoint x: 500, endPoint y: 77, distance: 77.5
click at [500, 81] on div "Loading... Pool Courtyard Entry 1 Loading... Window Seating 1 Loading... Foosba…" at bounding box center [389, 203] width 779 height 361
drag, startPoint x: 468, startPoint y: 109, endPoint x: 181, endPoint y: 138, distance: 288.3
click at [186, 138] on div "Loading... Pool Courtyard Entry 1 Loading... Window Seating 1 Loading... Foosba…" at bounding box center [389, 203] width 779 height 361
drag, startPoint x: 476, startPoint y: 140, endPoint x: 81, endPoint y: 187, distance: 397.8
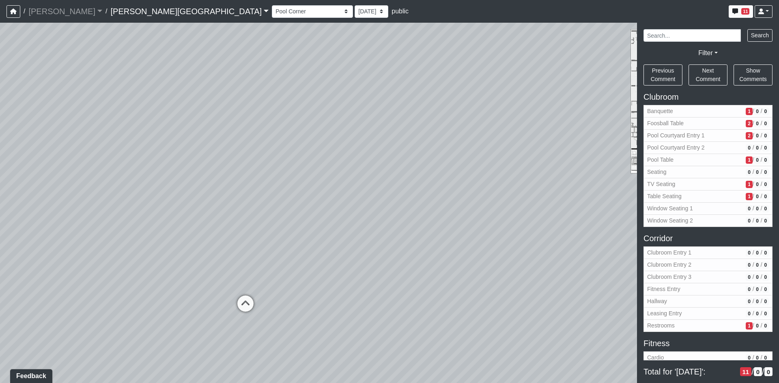
click at [93, 183] on div "Loading... Pool Courtyard Entry 1 Loading... Window Seating 1 Loading... Foosba…" at bounding box center [389, 203] width 779 height 361
